Goal: Information Seeking & Learning: Learn about a topic

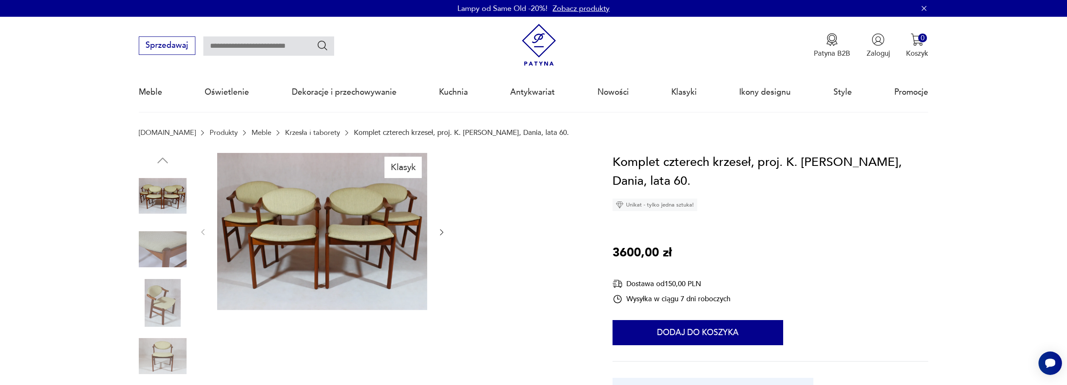
click at [166, 303] on img at bounding box center [163, 303] width 48 height 48
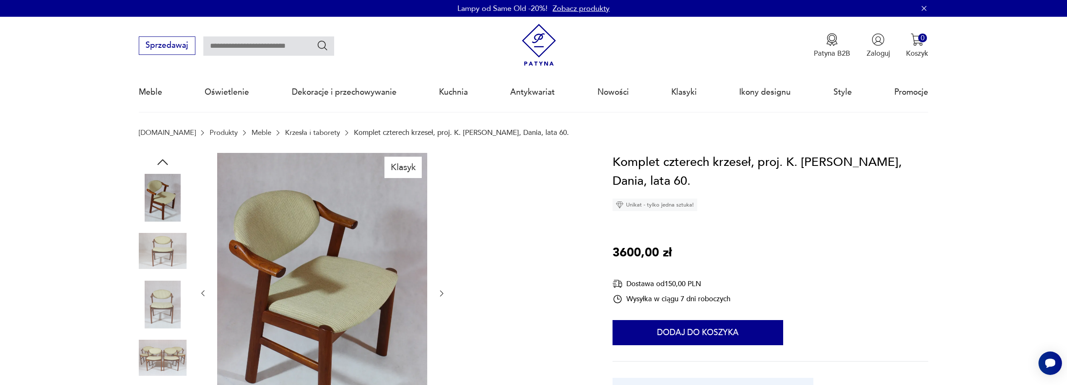
click at [160, 365] on img at bounding box center [163, 358] width 48 height 48
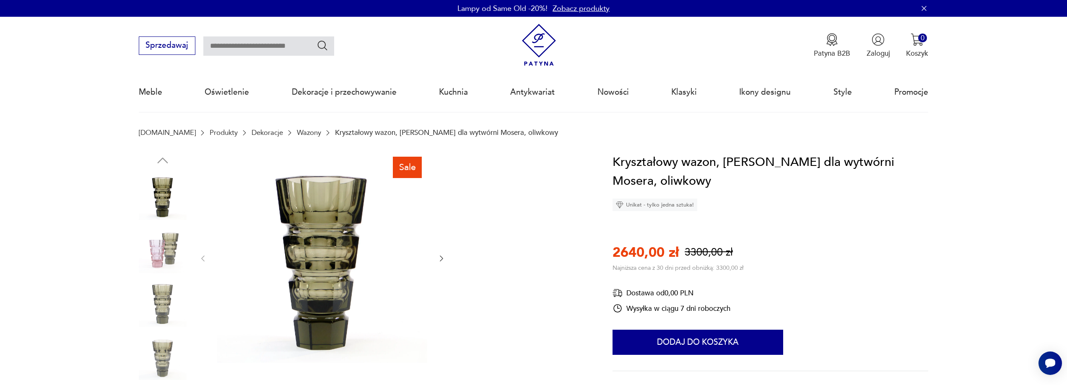
click at [161, 247] on img at bounding box center [163, 250] width 48 height 48
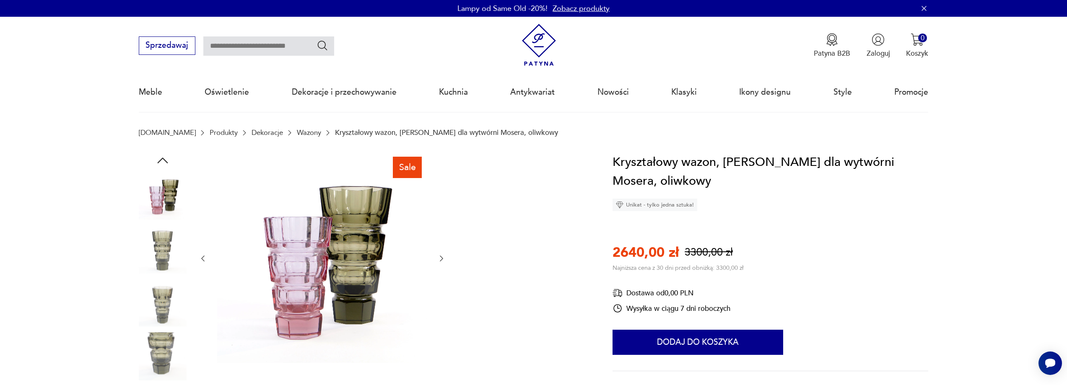
click at [228, 43] on input "text" at bounding box center [268, 45] width 131 height 19
type input "**********"
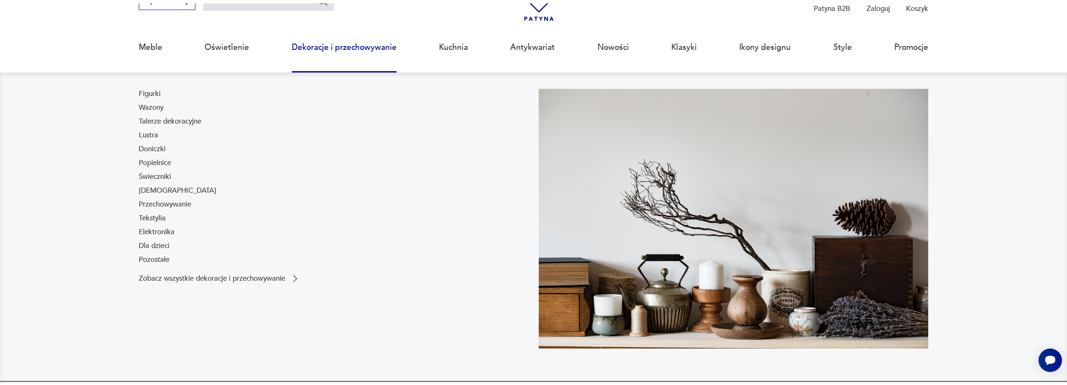
scroll to position [54, 0]
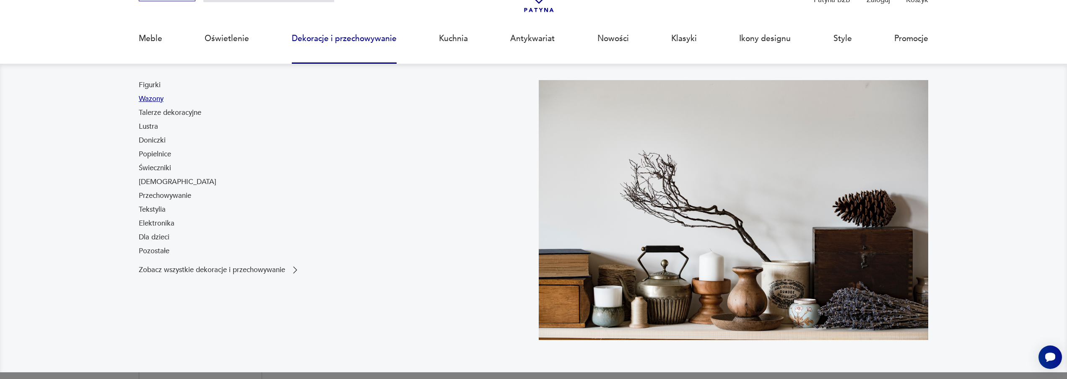
click at [158, 101] on link "Wazony" at bounding box center [151, 99] width 25 height 10
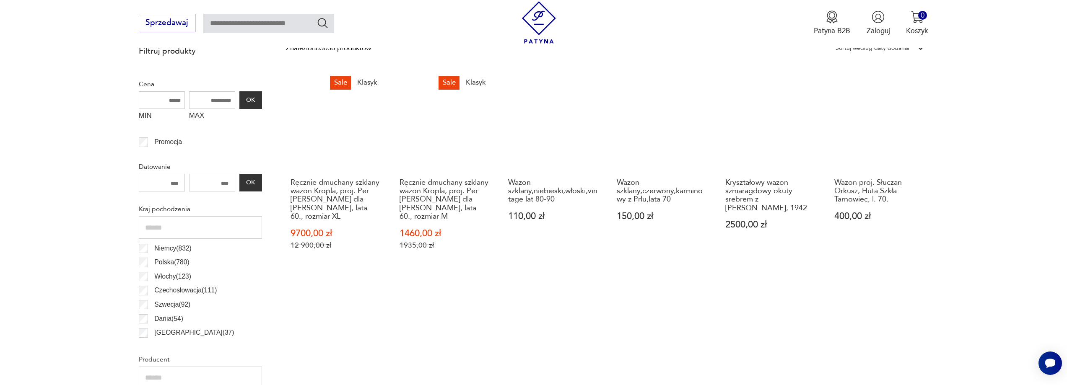
scroll to position [701, 0]
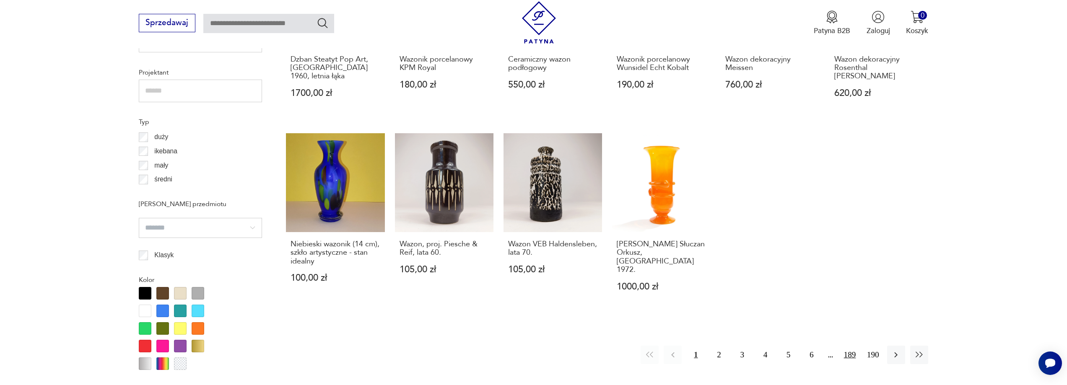
click at [849, 346] on button "189" at bounding box center [849, 355] width 18 height 18
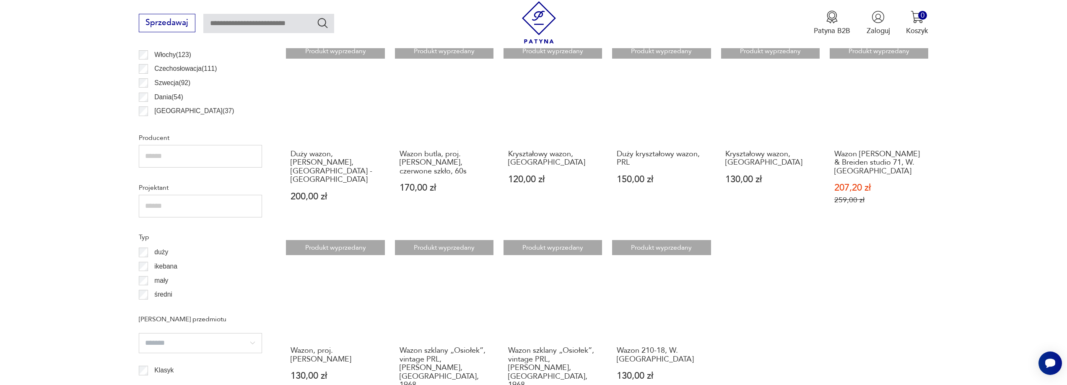
scroll to position [923, 0]
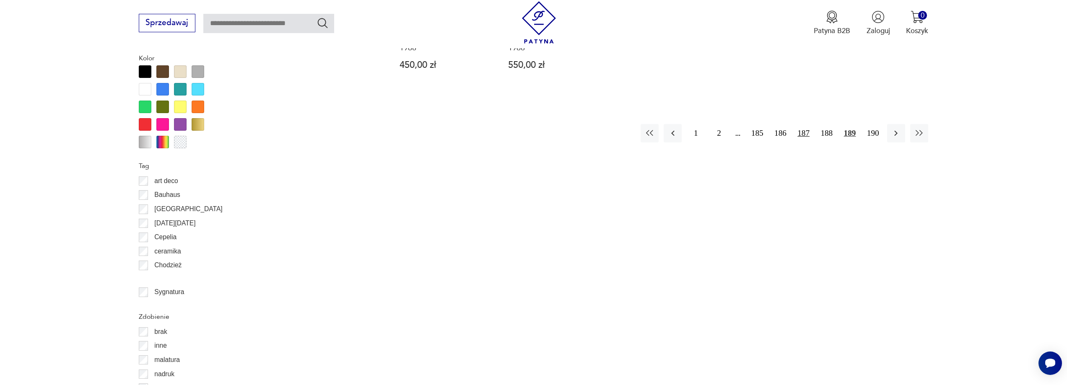
click at [802, 124] on button "187" at bounding box center [803, 133] width 18 height 18
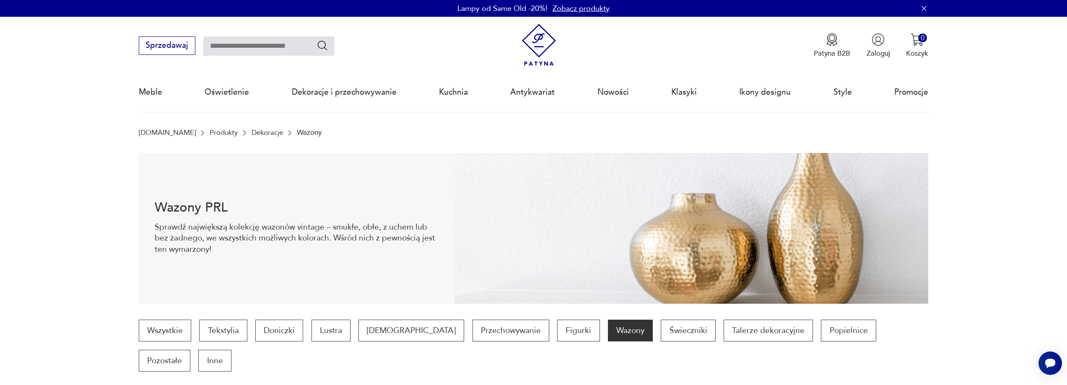
click at [256, 44] on input "text" at bounding box center [268, 45] width 131 height 19
type input "**********"
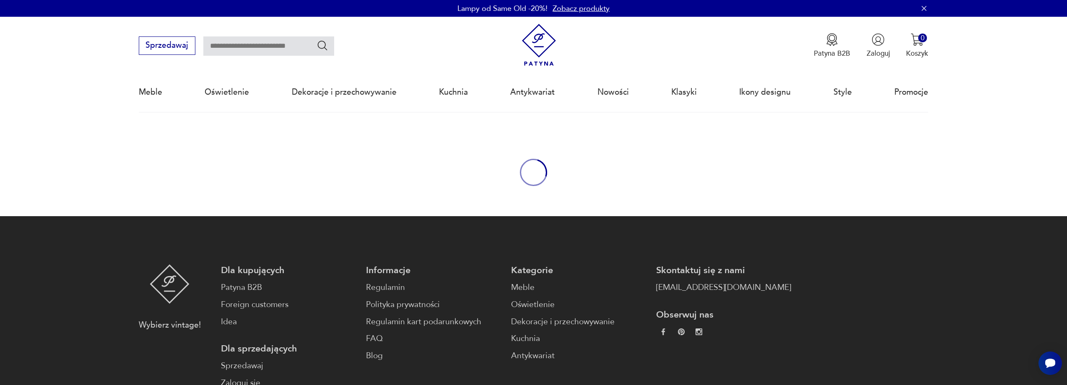
type input "**********"
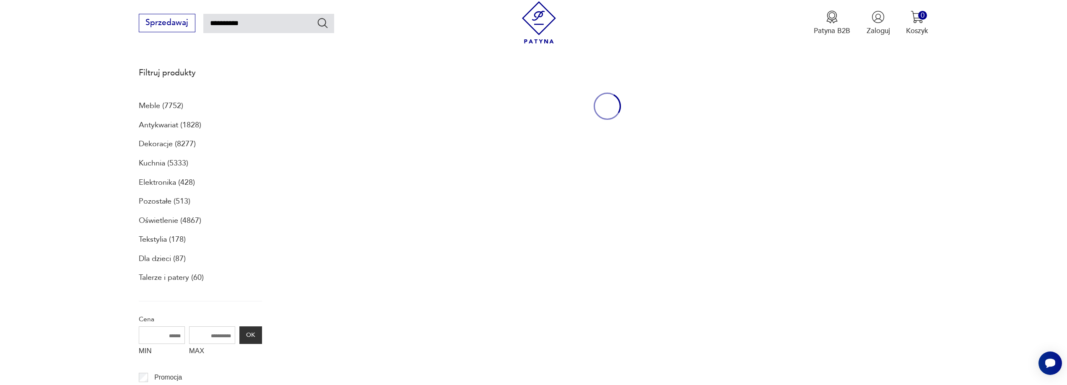
scroll to position [112, 0]
click at [168, 21] on button "Sprzedawaj" at bounding box center [167, 23] width 57 height 18
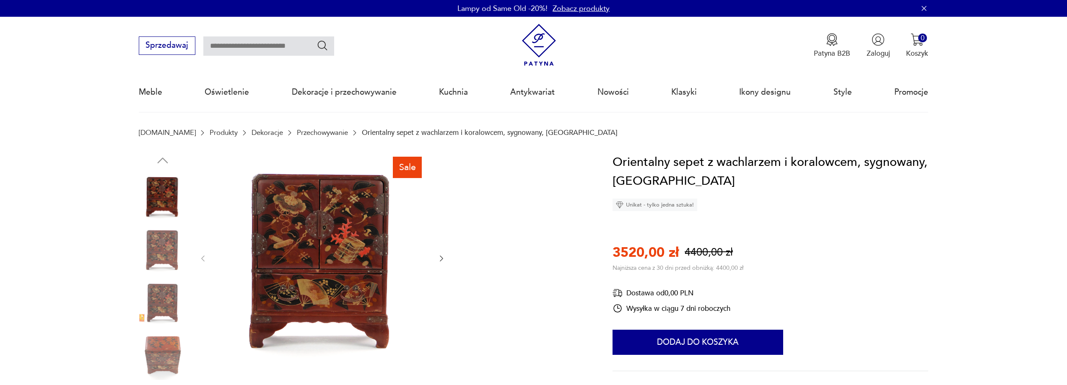
click at [314, 232] on img at bounding box center [322, 258] width 210 height 210
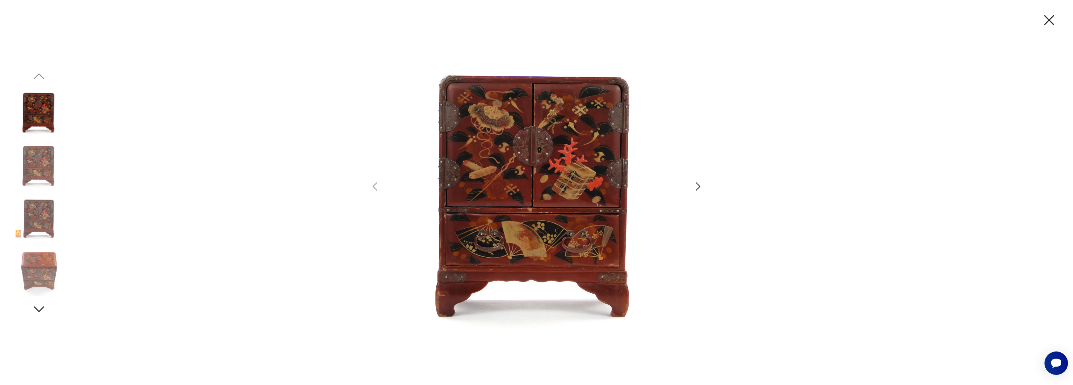
click at [32, 163] on img at bounding box center [39, 165] width 48 height 48
click at [41, 267] on img at bounding box center [39, 272] width 48 height 48
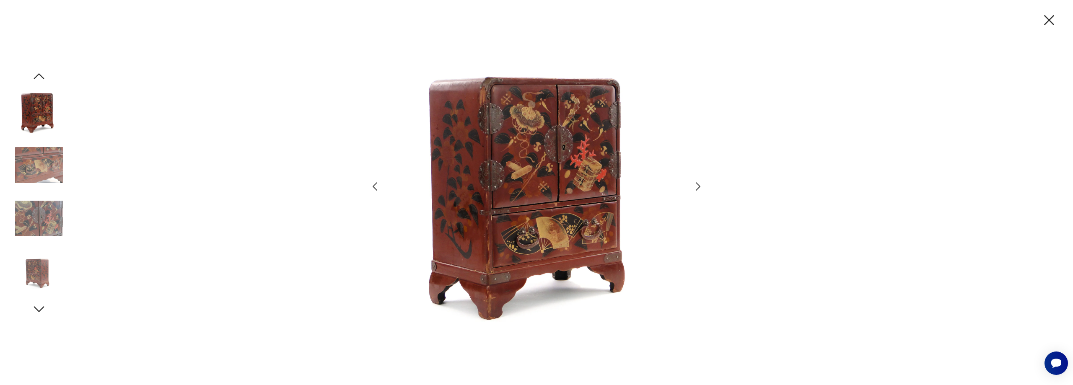
click at [41, 267] on img at bounding box center [39, 272] width 48 height 48
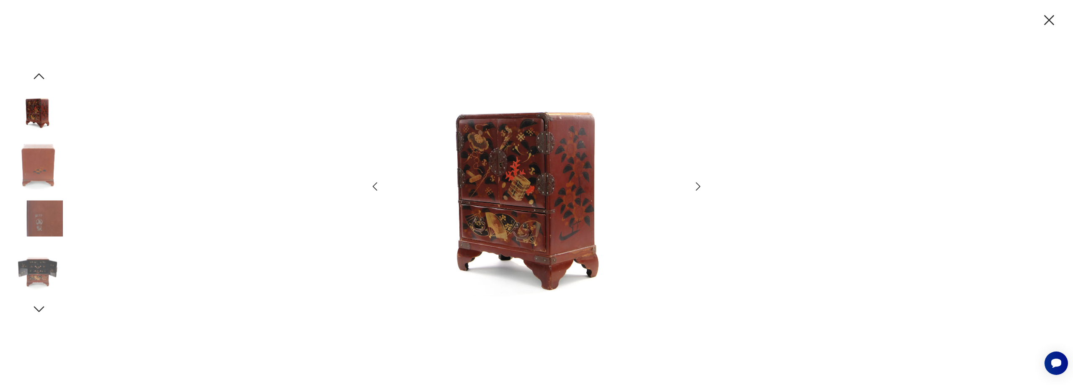
click at [38, 109] on img at bounding box center [39, 112] width 48 height 48
click at [39, 73] on icon "button" at bounding box center [38, 76] width 15 height 15
